Goal: Task Accomplishment & Management: Manage account settings

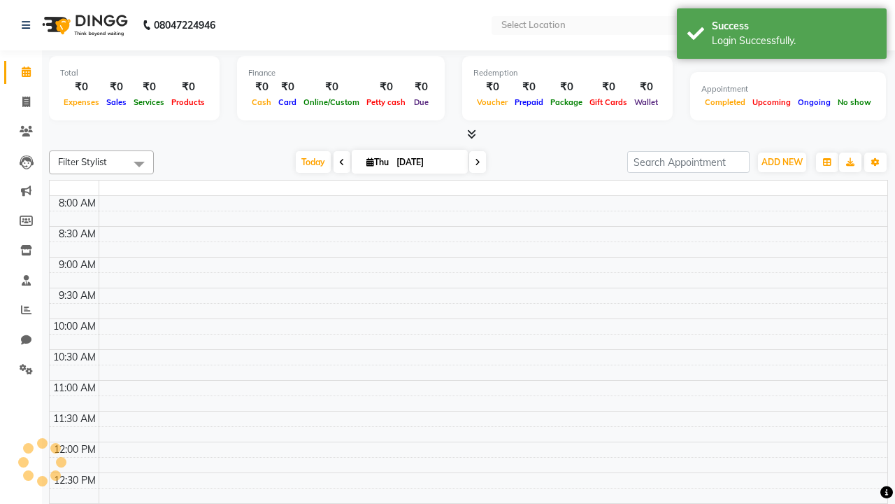
select select "en"
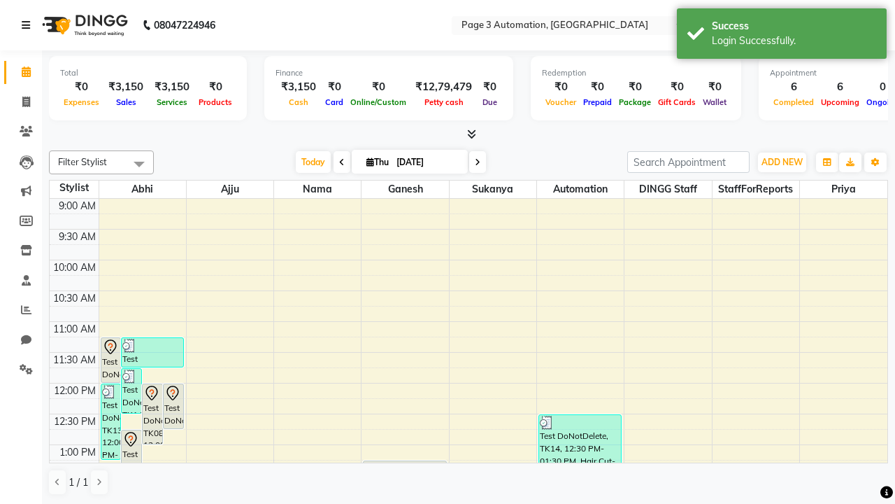
click at [29, 25] on icon at bounding box center [26, 25] width 8 height 10
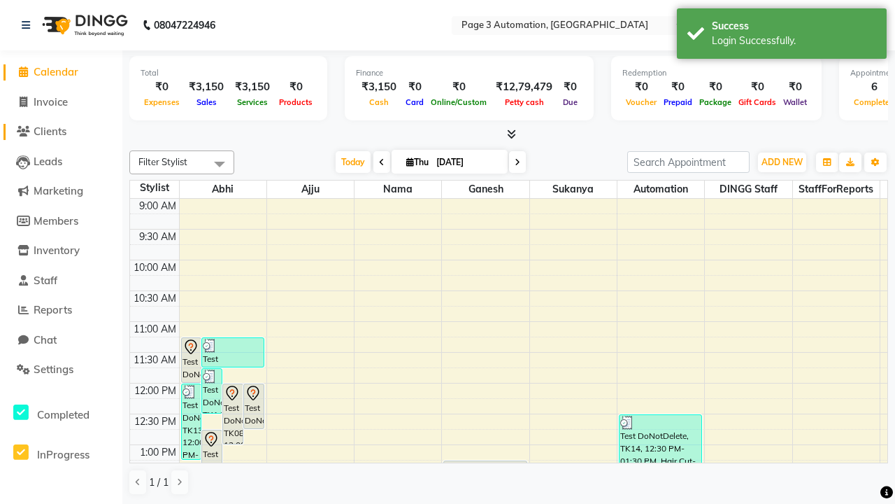
click at [61, 132] on span "Clients" at bounding box center [50, 131] width 33 height 13
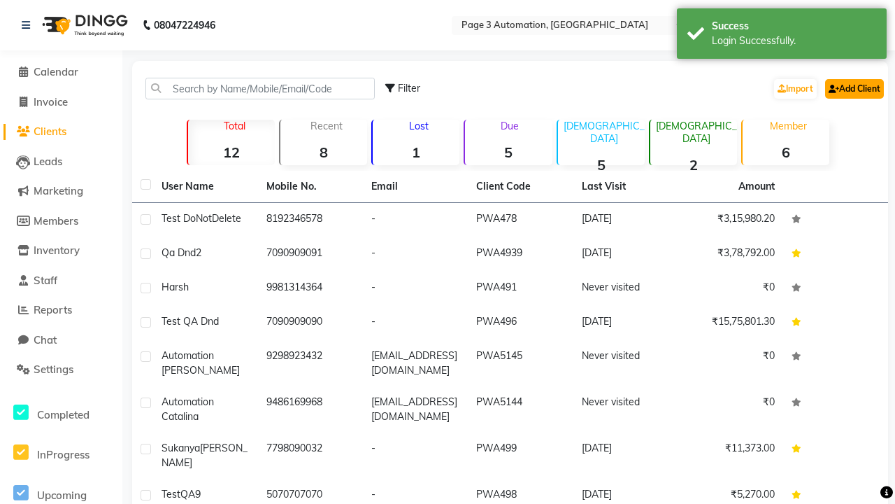
click at [853, 88] on link "Add Client" at bounding box center [854, 89] width 59 height 20
select select "22"
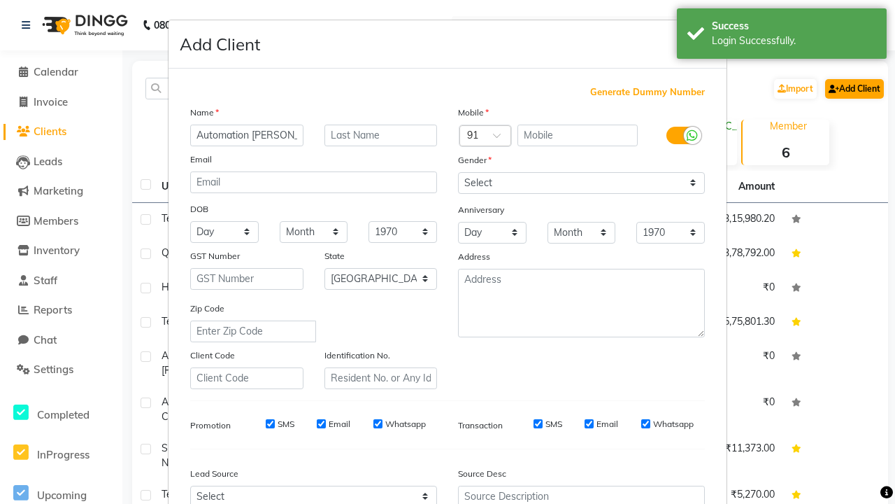
type input "Automation [PERSON_NAME]"
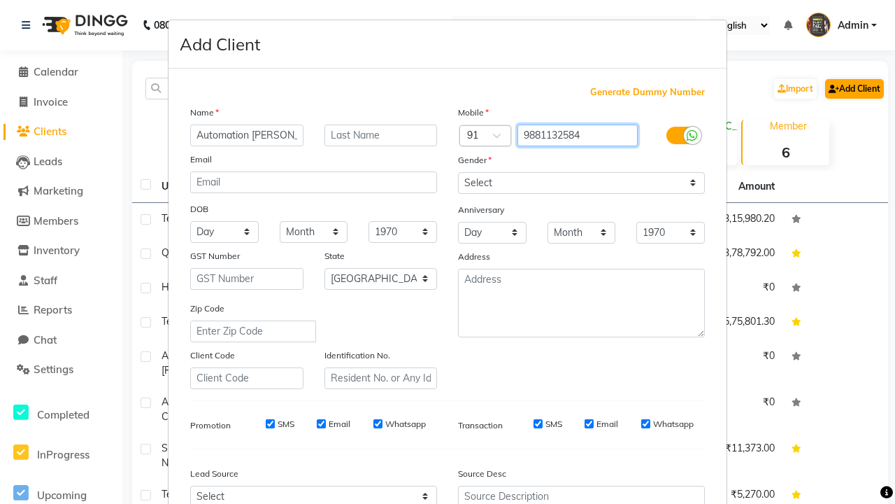
type input "9881132584"
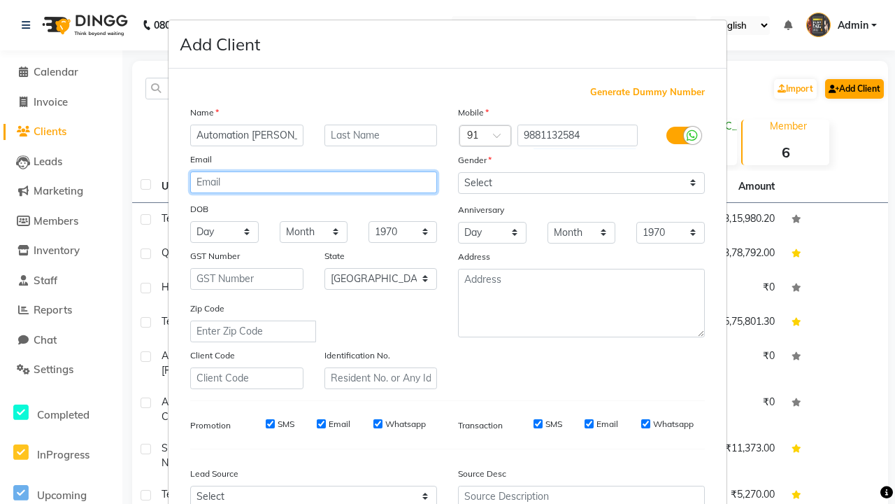
type input "[EMAIL_ADDRESS][DOMAIN_NAME]"
select select "[DEMOGRAPHIC_DATA]"
type input "[EMAIL_ADDRESS][DOMAIN_NAME]"
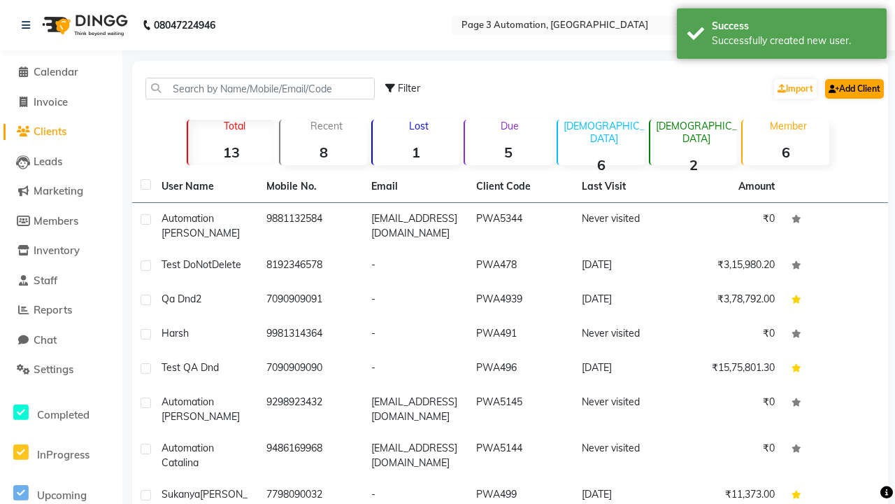
click at [782, 36] on div "Successfully created new user." at bounding box center [794, 41] width 164 height 15
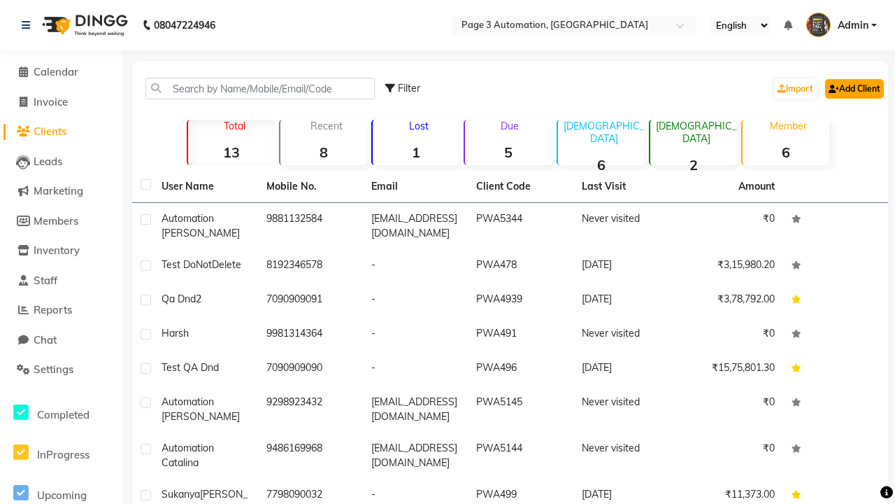
click at [853, 88] on link "Add Client" at bounding box center [854, 89] width 59 height 20
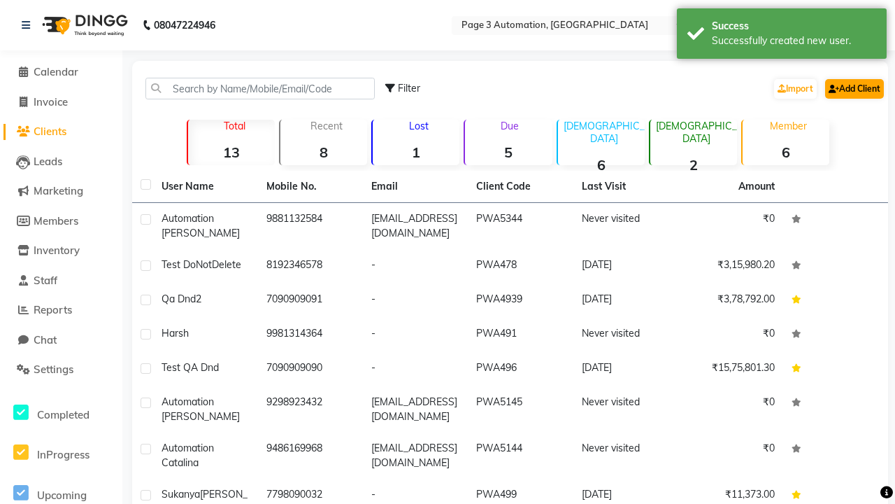
select select "22"
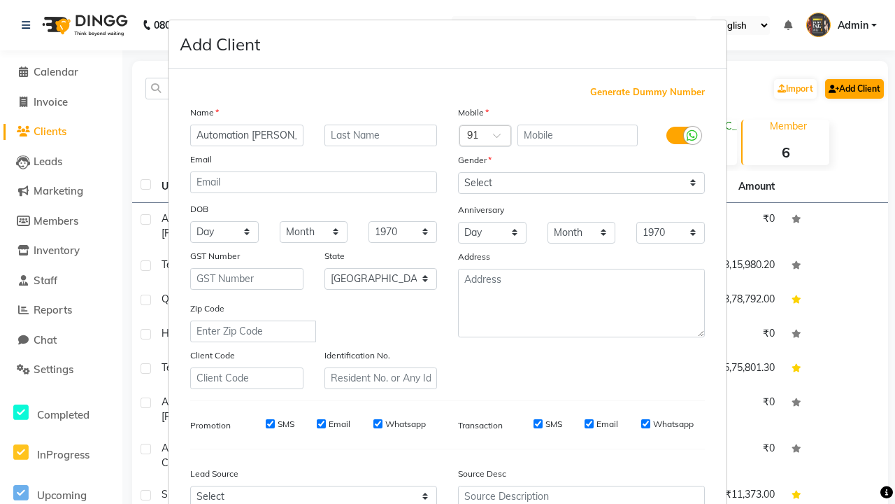
type input "Automation [PERSON_NAME]"
type input "9366989783"
type input "[EMAIL_ADDRESS][DOMAIN_NAME]"
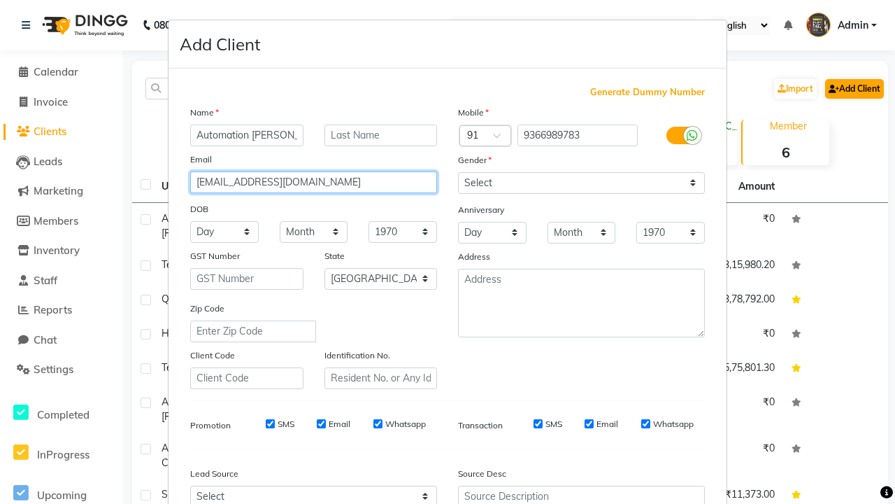
select select "[DEMOGRAPHIC_DATA]"
type input "[EMAIL_ADDRESS][DOMAIN_NAME]"
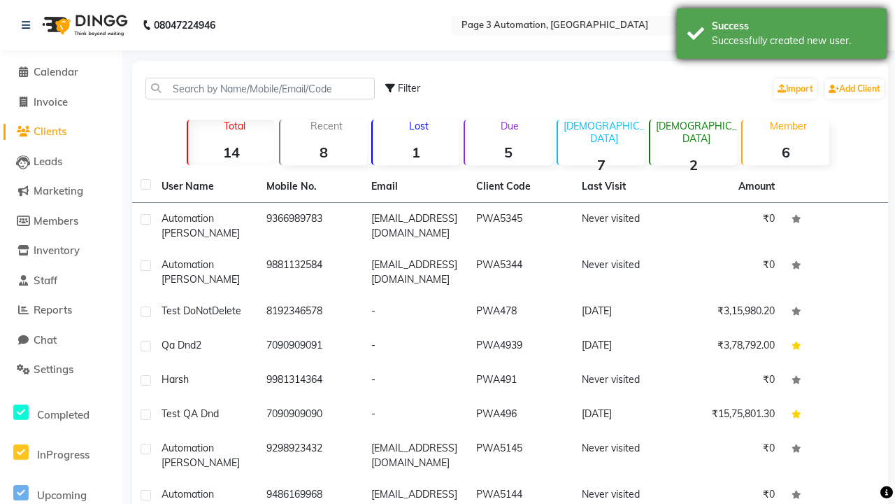
click at [782, 36] on div "Successfully created new user." at bounding box center [794, 41] width 164 height 15
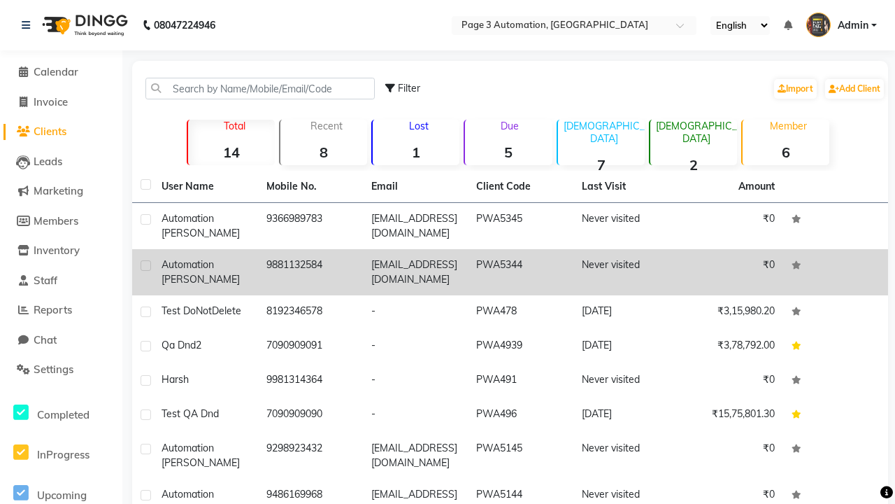
click at [146, 265] on label at bounding box center [146, 265] width 10 height 10
click at [146, 265] on input "checkbox" at bounding box center [145, 266] width 9 height 9
checkbox input "true"
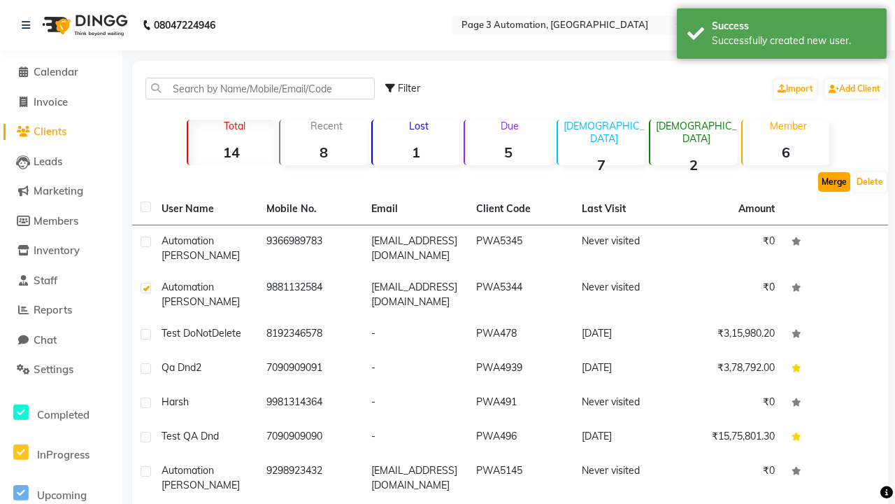
click at [835, 182] on button "Merge" at bounding box center [834, 182] width 32 height 20
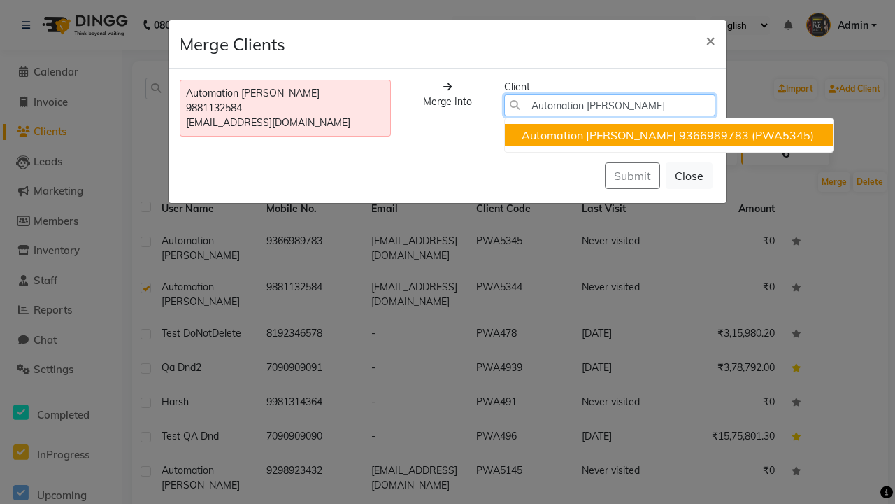
click at [679, 135] on ngb-highlight "9366989783" at bounding box center [714, 135] width 70 height 14
type input "9366989783"
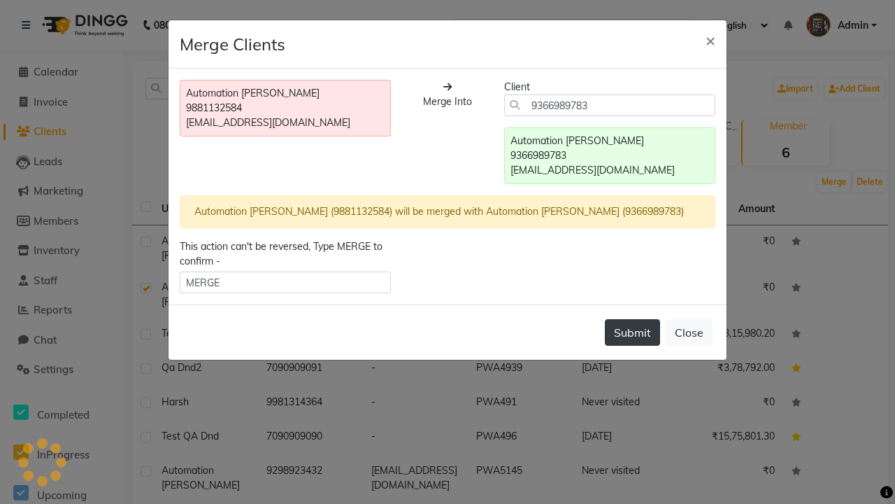
type input "MERGE"
click at [632, 332] on button "Submit" at bounding box center [632, 332] width 55 height 27
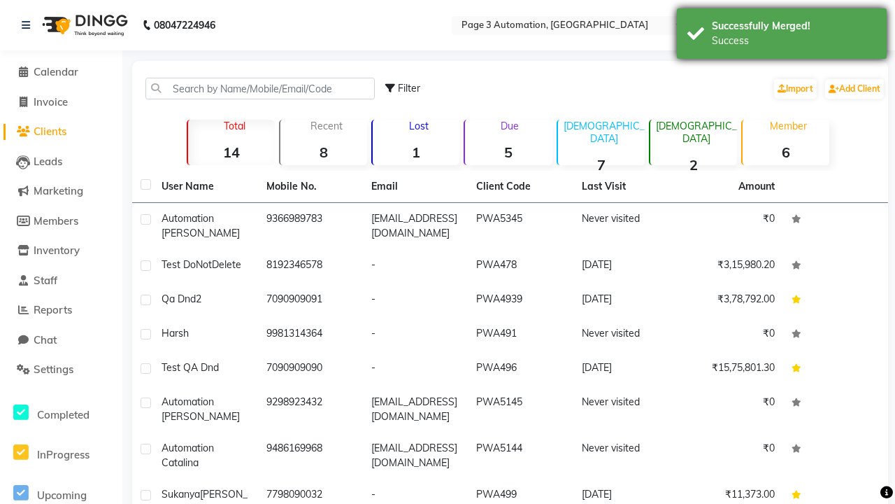
click at [782, 36] on div "Success" at bounding box center [794, 41] width 164 height 15
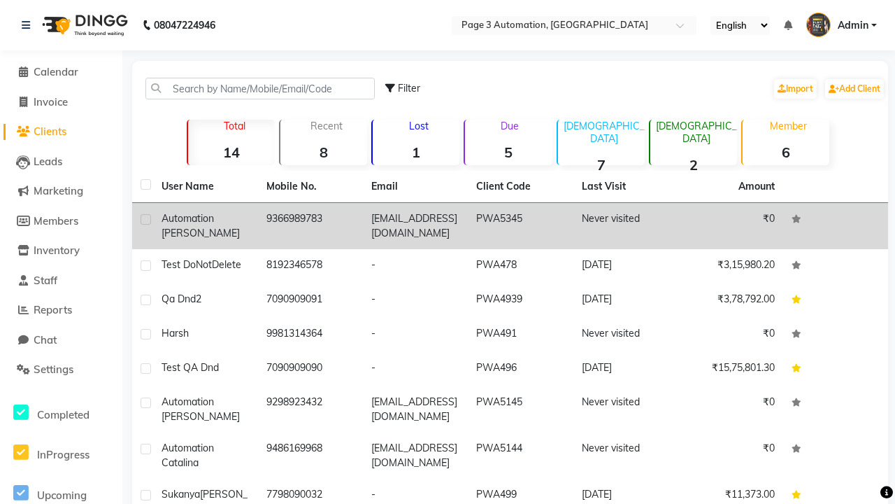
click at [146, 219] on label at bounding box center [146, 219] width 10 height 10
click at [146, 219] on input "checkbox" at bounding box center [145, 219] width 9 height 9
checkbox input "true"
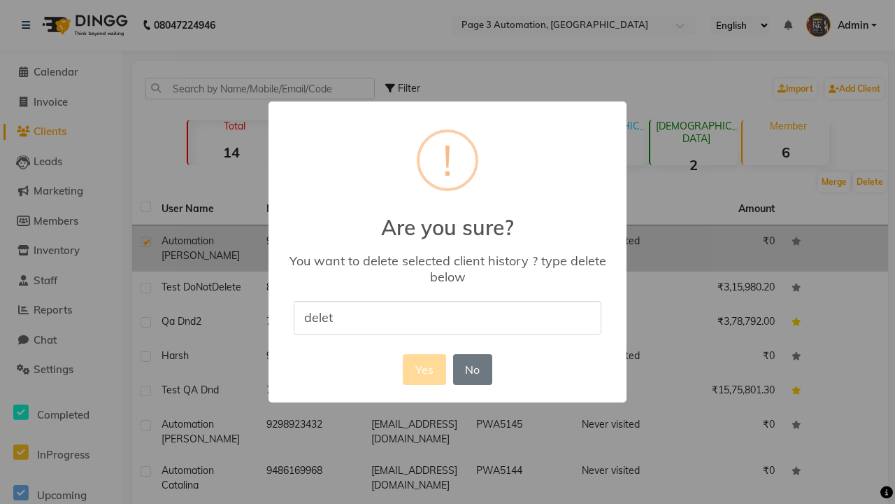
type input "delete"
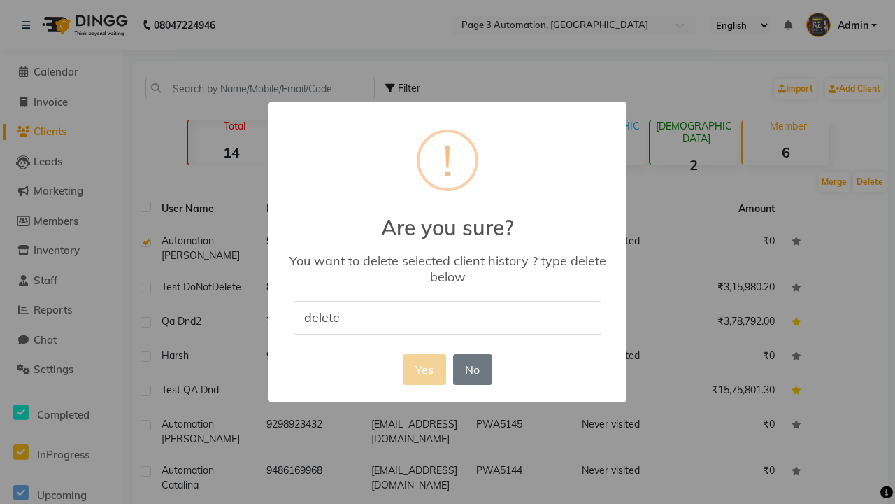
click at [424, 369] on button "Yes" at bounding box center [424, 369] width 43 height 31
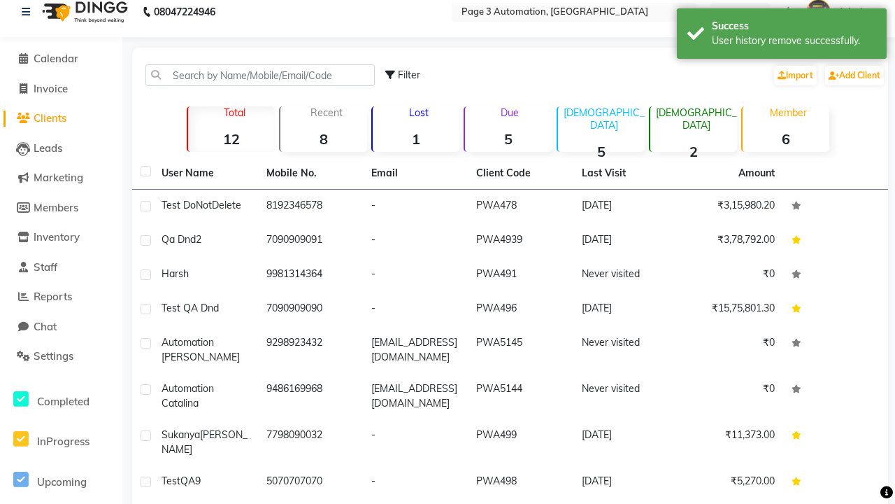
scroll to position [0, 0]
